Goal: Transaction & Acquisition: Subscribe to service/newsletter

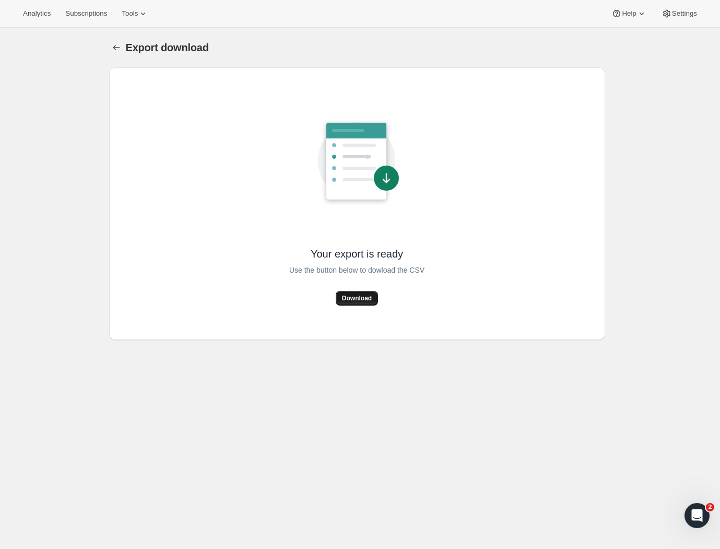
click at [364, 297] on span "Download" at bounding box center [357, 298] width 30 height 8
click at [365, 291] on div "Your export is ready Use the button below to dowload the CSV Download" at bounding box center [356, 204] width 135 height 204
click at [362, 296] on span "Download" at bounding box center [357, 298] width 30 height 8
click at [605, 299] on div "Your export is ready Use the button below to dowload the CSV Download" at bounding box center [357, 203] width 496 height 272
click at [362, 296] on span "Download" at bounding box center [357, 298] width 30 height 8
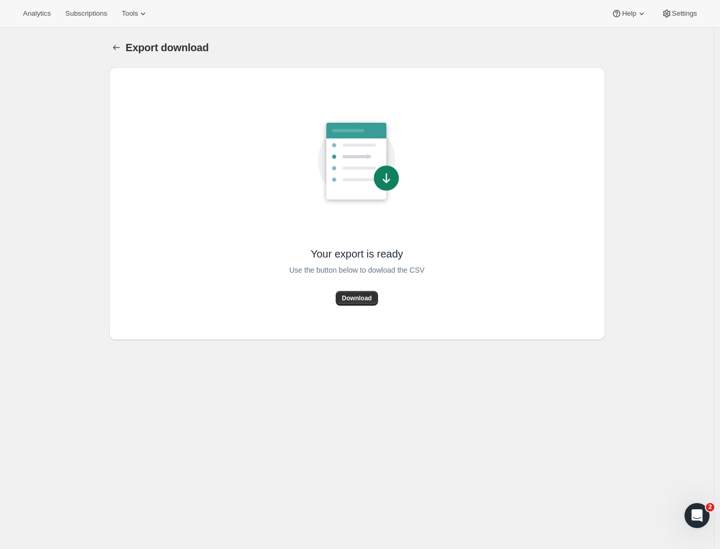
click at [352, 300] on span "Download" at bounding box center [357, 298] width 30 height 8
click at [356, 300] on span "Download" at bounding box center [357, 298] width 30 height 8
click at [353, 299] on span "Download" at bounding box center [357, 298] width 30 height 8
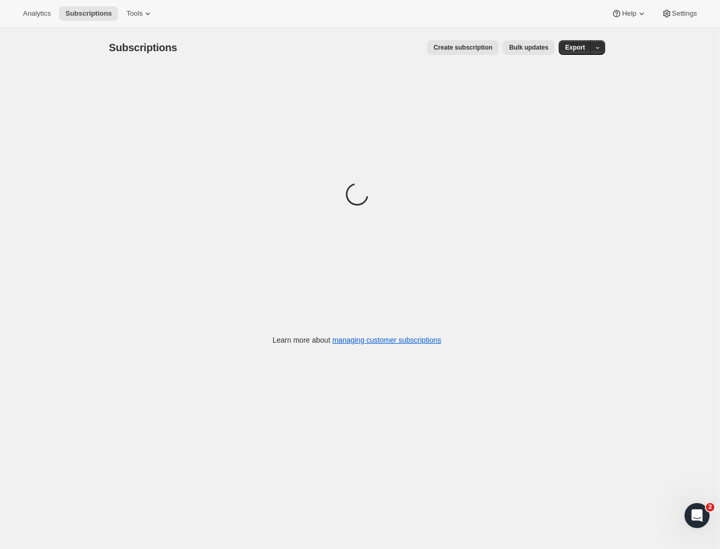
click at [463, 49] on span "Create subscription" at bounding box center [462, 47] width 59 height 8
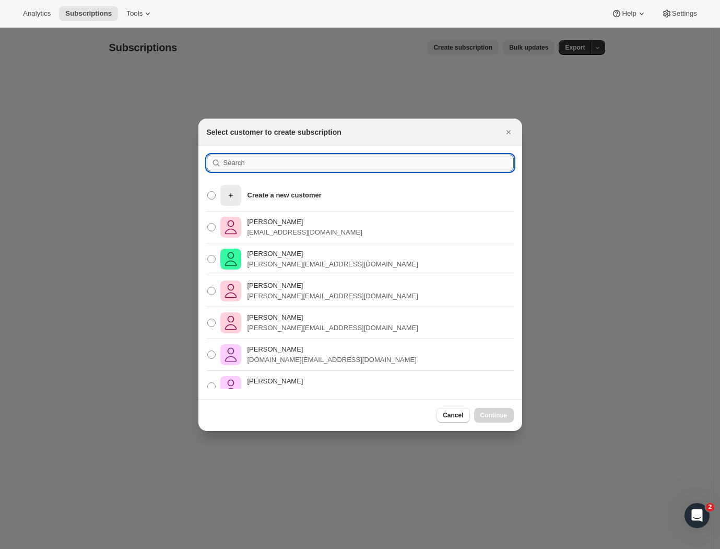
click at [237, 160] on input ":rc:" at bounding box center [368, 162] width 290 height 17
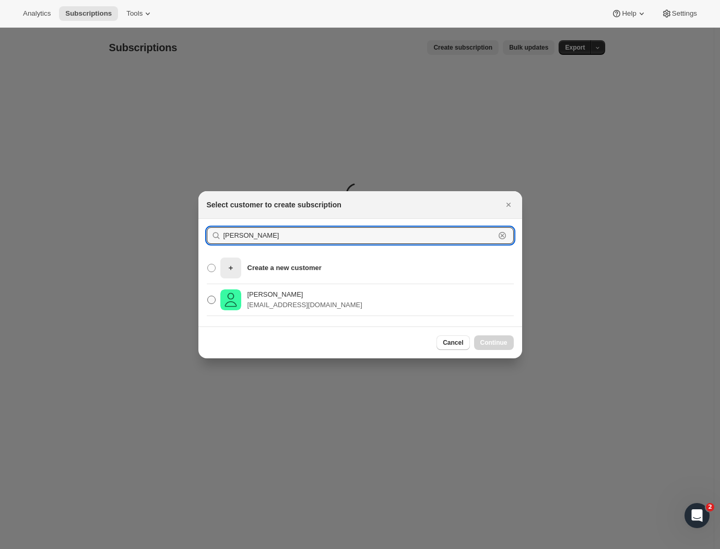
type input "Brian fitz"
click at [210, 300] on span ":rc:" at bounding box center [211, 299] width 8 height 8
click at [208, 296] on input "Brian Fitzgerald briandavidfitzgerald@gmail.com" at bounding box center [207, 295] width 1 height 1
radio input "true"
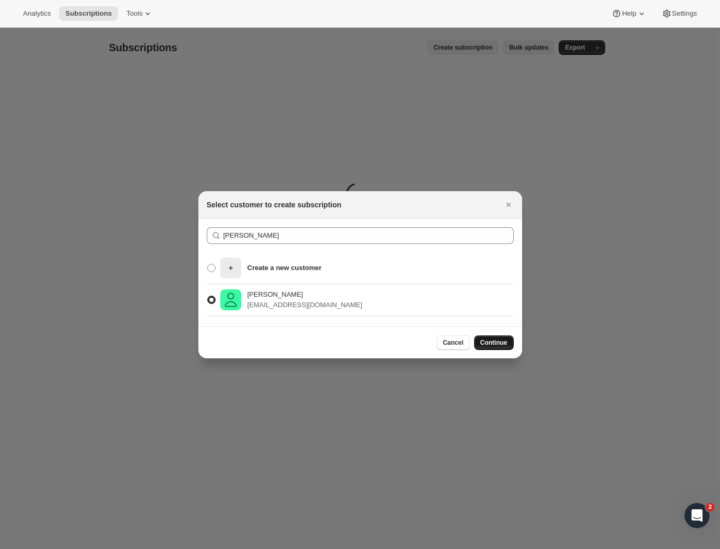
click at [495, 343] on span "Continue" at bounding box center [493, 342] width 27 height 8
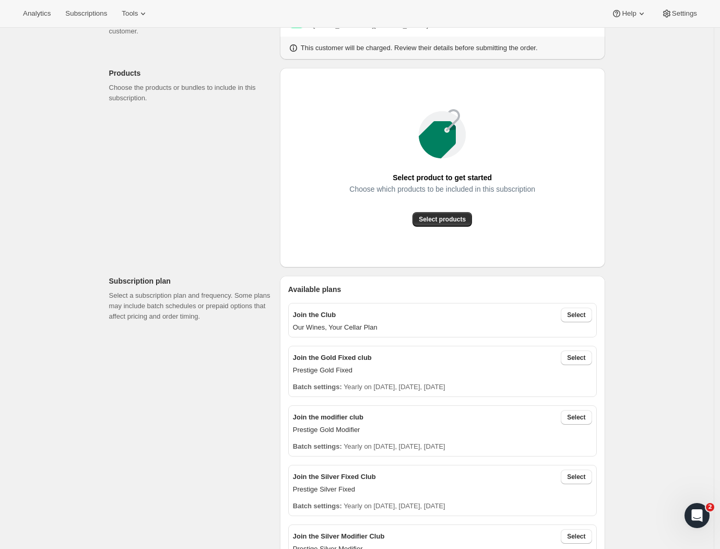
scroll to position [213, 0]
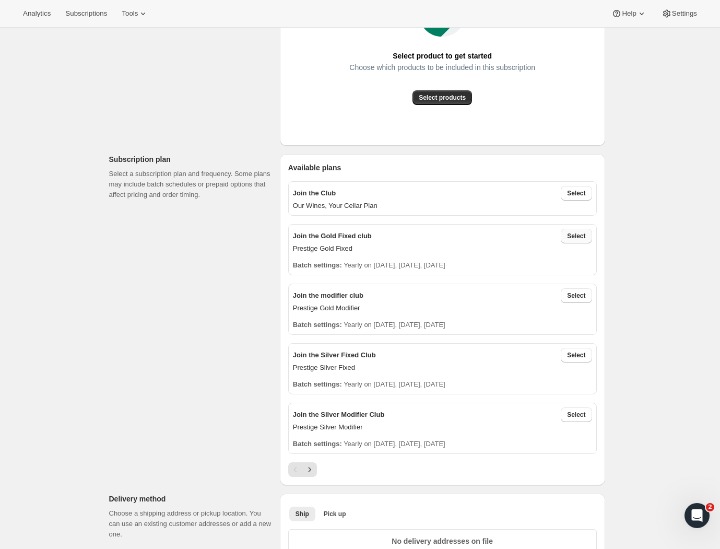
click at [580, 236] on span "Select" at bounding box center [576, 236] width 18 height 8
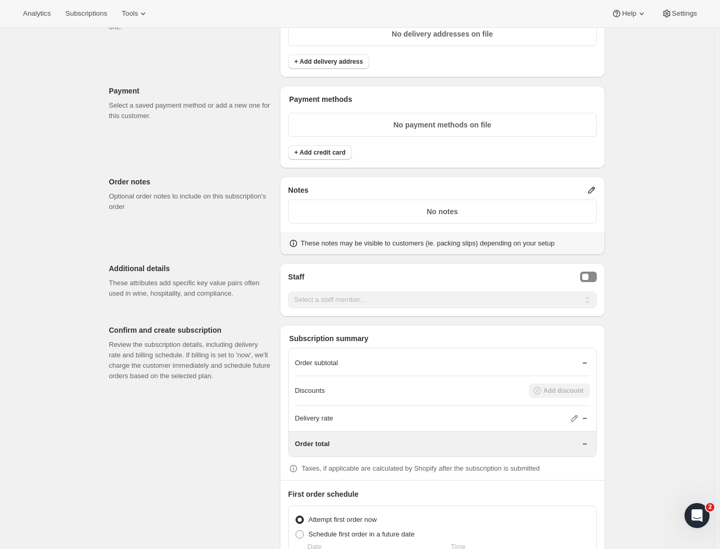
scroll to position [855, 0]
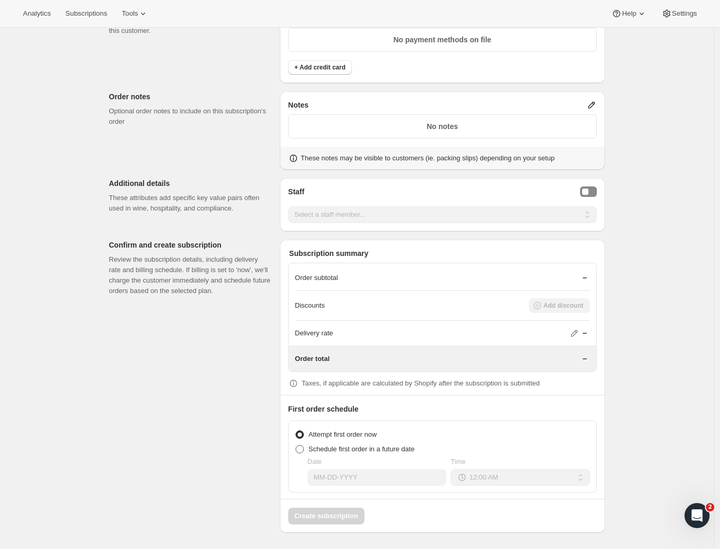
click at [303, 450] on span at bounding box center [299, 449] width 8 height 8
click at [296, 445] on input "Schedule first order in a future date" at bounding box center [295, 445] width 1 height 1
radio input "true"
click at [301, 435] on span at bounding box center [299, 434] width 8 height 8
click at [296, 431] on input "Attempt first order now" at bounding box center [295, 430] width 1 height 1
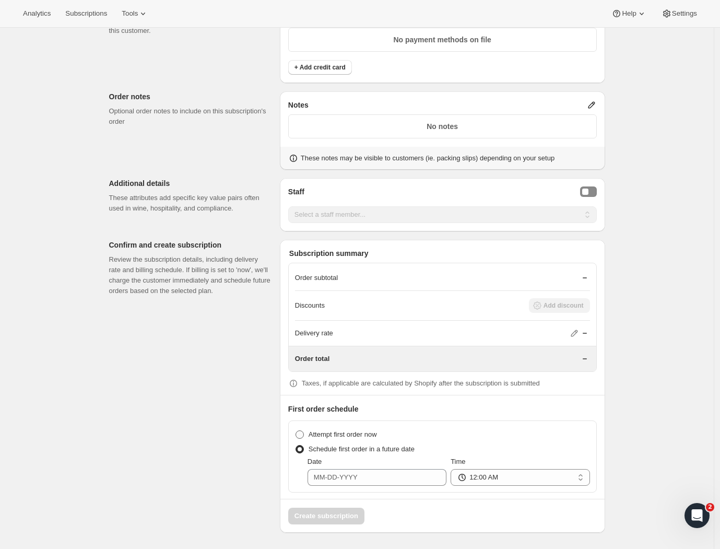
radio input "true"
click at [300, 449] on span at bounding box center [299, 449] width 8 height 8
click at [296, 445] on input "Schedule first order in a future date" at bounding box center [295, 445] width 1 height 1
radio input "true"
click at [346, 482] on input "Date" at bounding box center [376, 477] width 139 height 17
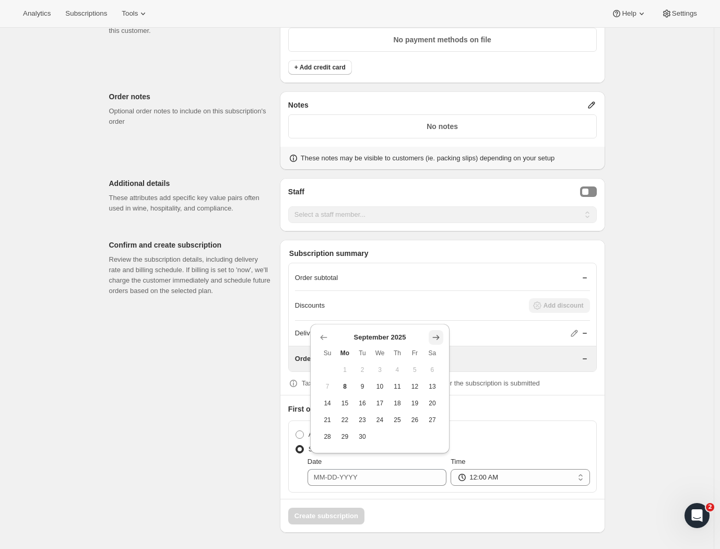
click at [433, 340] on icon "Show next month, October 2025" at bounding box center [436, 337] width 10 height 10
click at [341, 404] on span "13" at bounding box center [344, 403] width 9 height 8
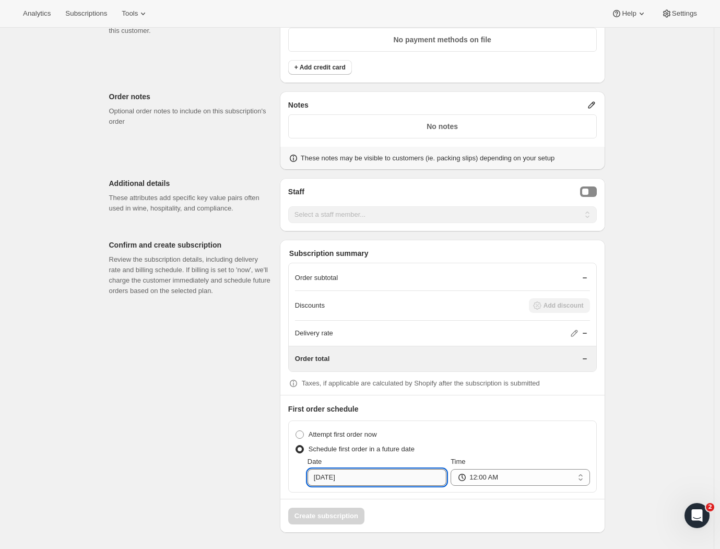
click at [361, 475] on input "10-13-2025" at bounding box center [376, 477] width 139 height 17
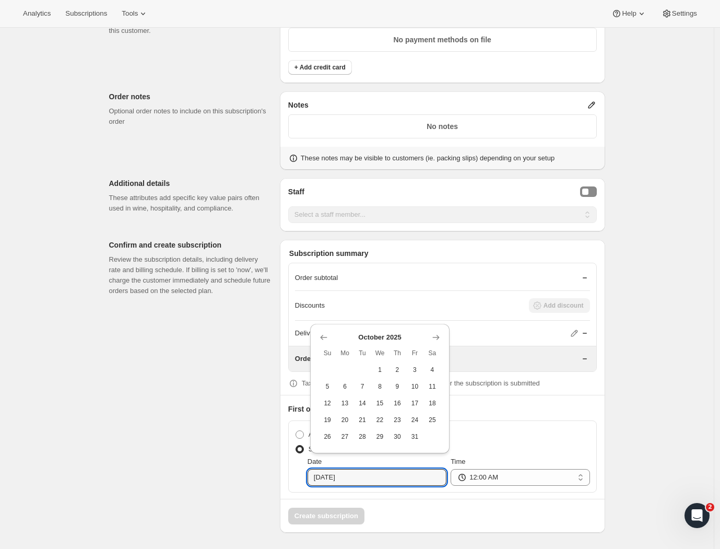
click at [327, 388] on span "5" at bounding box center [327, 386] width 9 height 8
type input "10-05-2025"
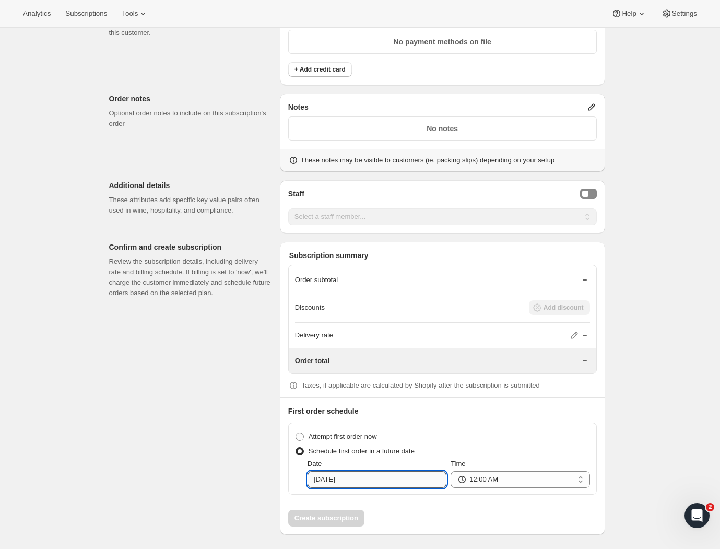
click at [362, 478] on input "10-05-2025" at bounding box center [376, 479] width 139 height 17
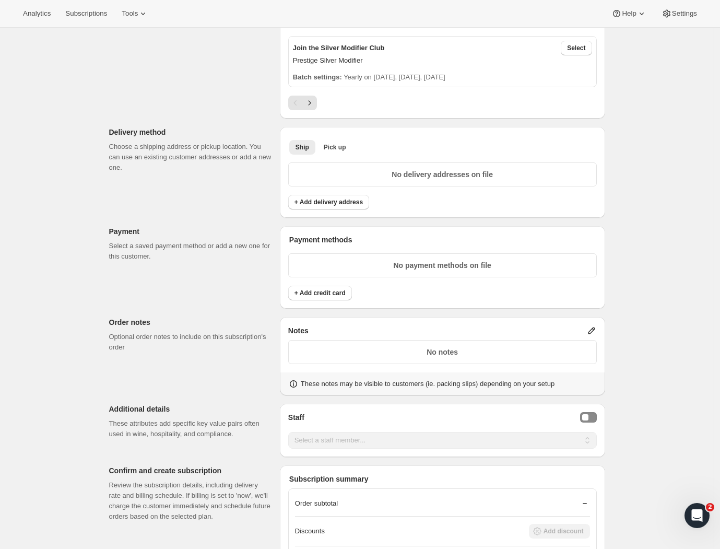
scroll to position [855, 0]
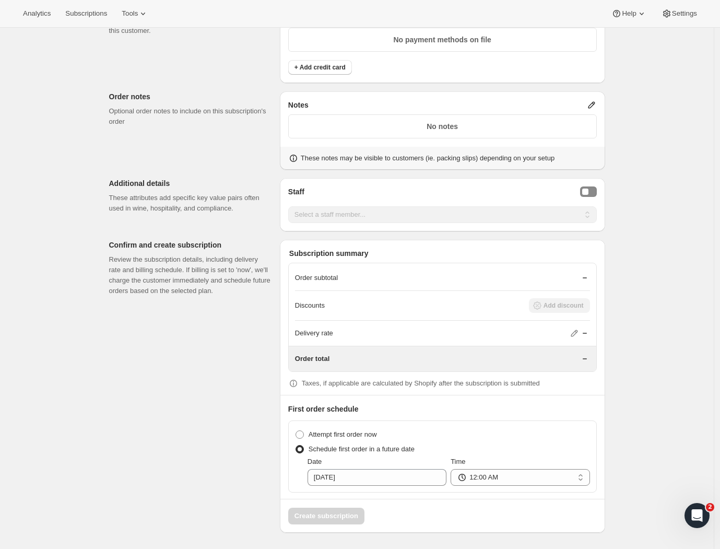
click at [596, 106] on icon at bounding box center [591, 105] width 10 height 10
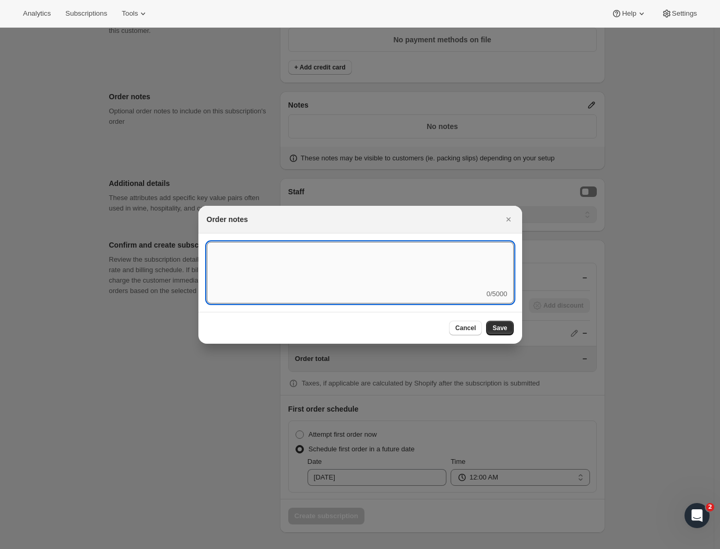
click at [237, 284] on textarea ":r1p:" at bounding box center [360, 265] width 307 height 47
click at [512, 222] on icon "Close" at bounding box center [508, 219] width 10 height 10
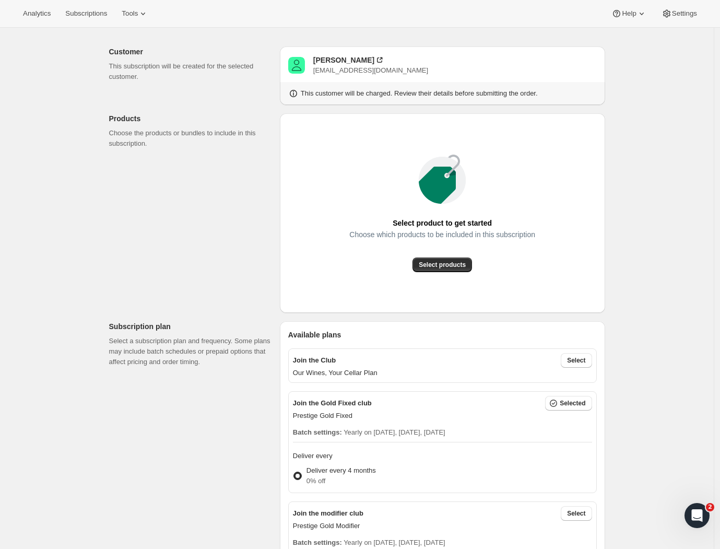
scroll to position [0, 0]
